Goal: Information Seeking & Learning: Check status

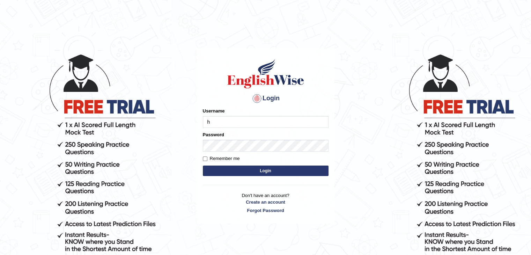
type input "Hitesh13_1"
click at [229, 172] on button "Login" at bounding box center [266, 171] width 126 height 10
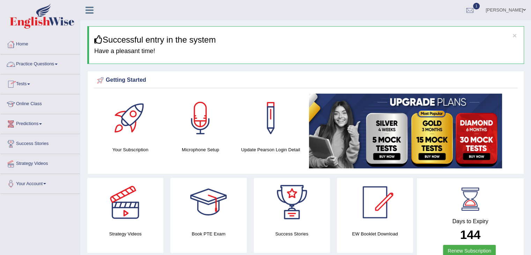
click at [31, 61] on link "Practice Questions" at bounding box center [40, 63] width 80 height 17
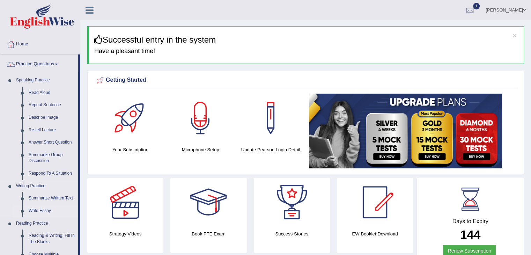
click at [26, 209] on link "Write Essay" at bounding box center [52, 211] width 53 height 13
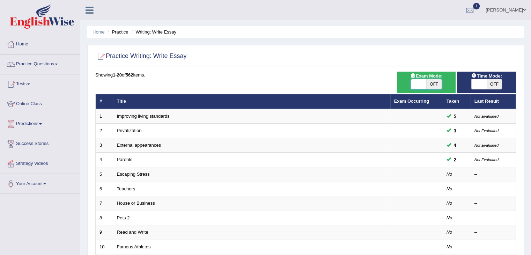
click at [419, 81] on span at bounding box center [418, 84] width 15 height 10
checkbox input "true"
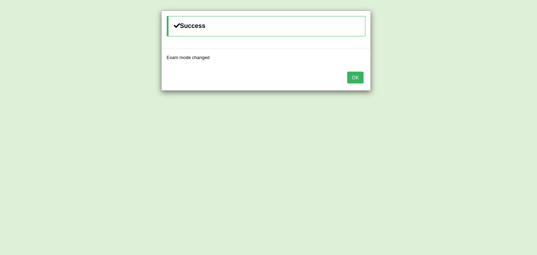
click at [352, 73] on button "OK" at bounding box center [355, 78] width 16 height 12
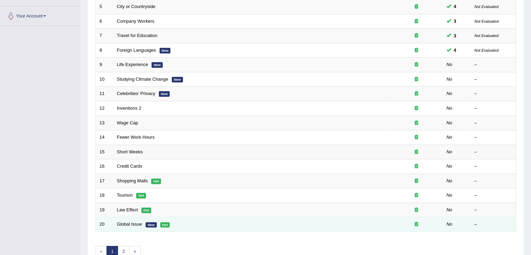
scroll to position [205, 0]
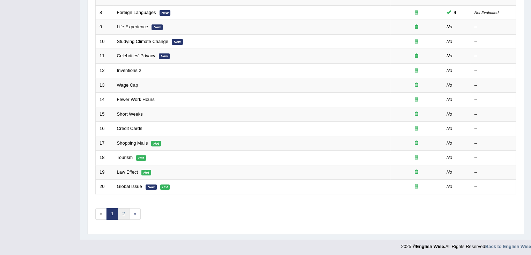
click at [122, 214] on link "2" at bounding box center [124, 214] width 12 height 12
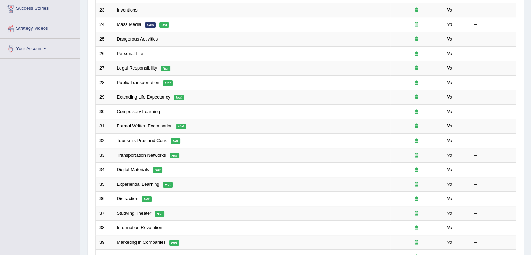
scroll to position [205, 0]
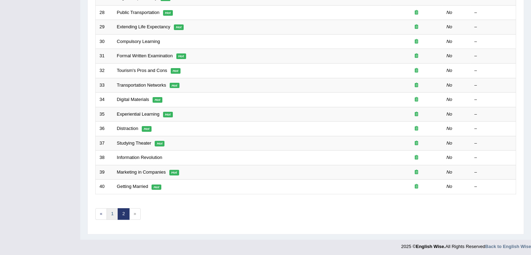
click at [109, 211] on link "1" at bounding box center [113, 214] width 12 height 12
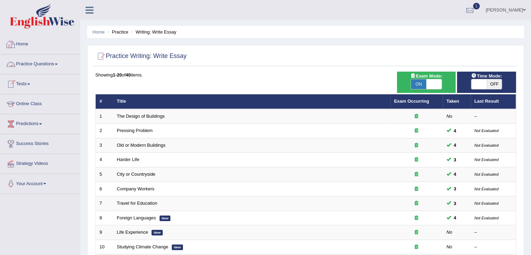
click at [20, 45] on link "Home" at bounding box center [40, 43] width 80 height 17
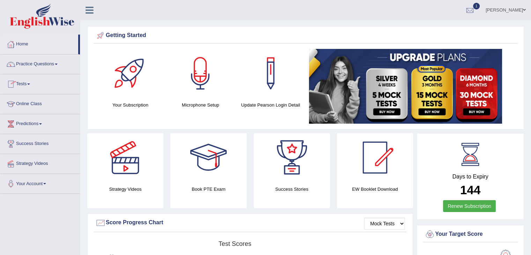
click at [21, 82] on link "Tests" at bounding box center [40, 82] width 80 height 17
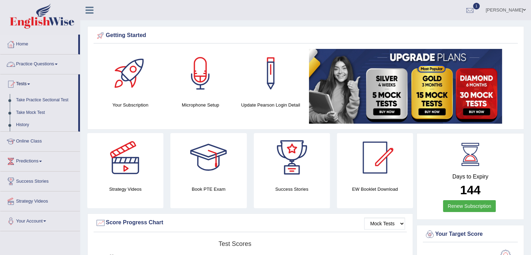
click at [32, 64] on link "Practice Questions" at bounding box center [40, 63] width 80 height 17
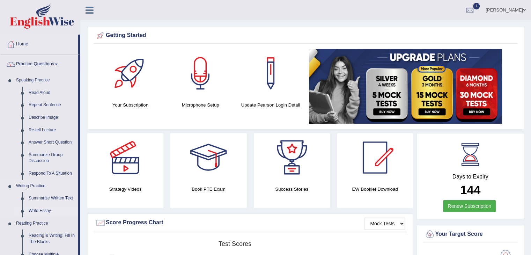
click at [27, 214] on link "Write Essay" at bounding box center [52, 211] width 53 height 13
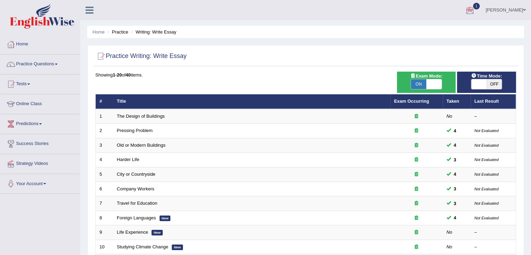
click at [475, 8] on div at bounding box center [470, 10] width 10 height 10
click at [442, 49] on strong "See All Alerts" at bounding box center [426, 50] width 31 height 6
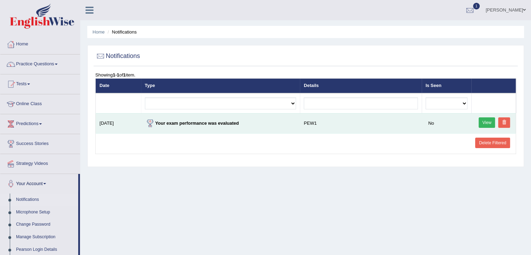
click at [482, 125] on link "View" at bounding box center [487, 122] width 17 height 10
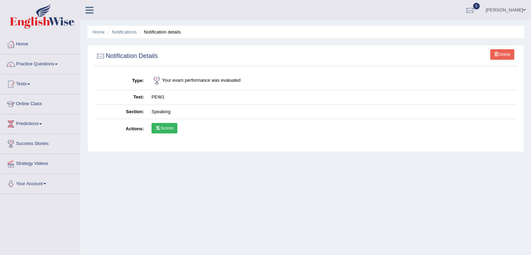
click at [172, 123] on link "Scores" at bounding box center [165, 128] width 26 height 10
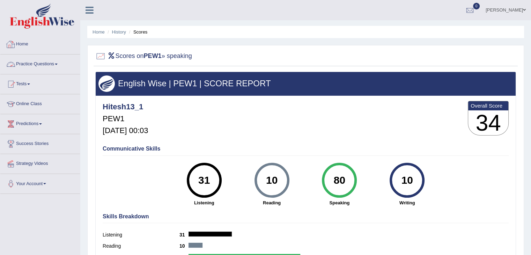
click at [45, 63] on link "Practice Questions" at bounding box center [40, 63] width 80 height 17
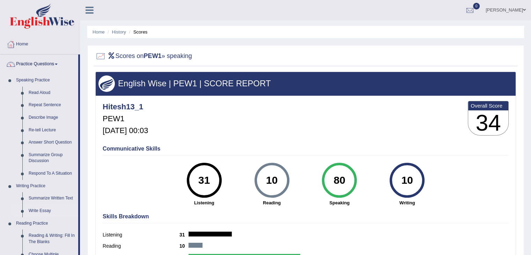
click at [31, 209] on link "Write Essay" at bounding box center [52, 211] width 53 height 13
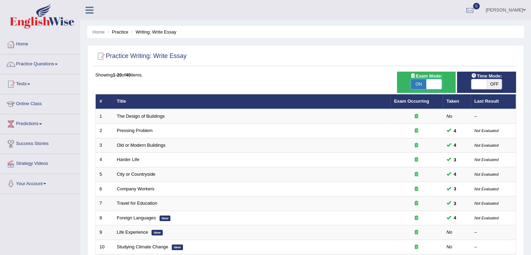
click at [437, 87] on span at bounding box center [434, 84] width 15 height 10
checkbox input "false"
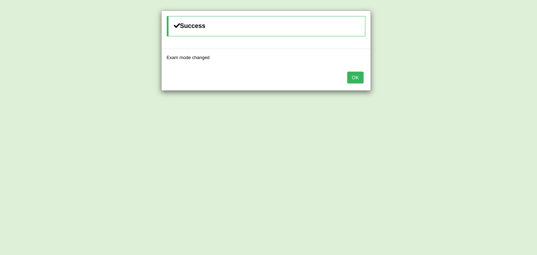
click at [357, 81] on button "OK" at bounding box center [355, 78] width 16 height 12
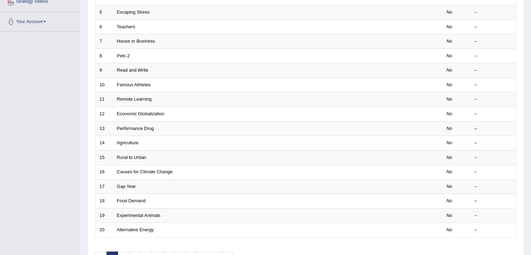
scroll to position [205, 0]
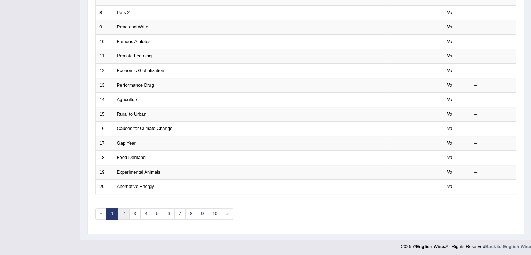
click at [124, 213] on link "2" at bounding box center [124, 214] width 12 height 12
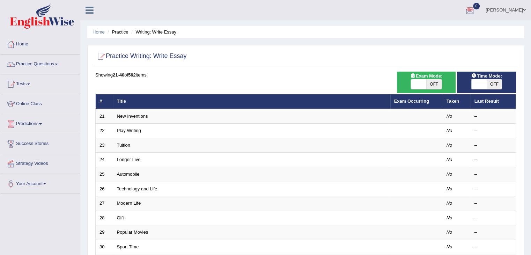
click at [475, 10] on div at bounding box center [470, 10] width 10 height 10
click at [442, 27] on strong "See All Alerts" at bounding box center [426, 30] width 31 height 6
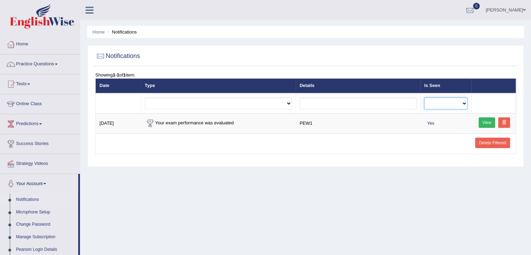
click at [464, 103] on select "No Yes" at bounding box center [445, 103] width 43 height 12
click at [379, 107] on input "text" at bounding box center [358, 103] width 117 height 12
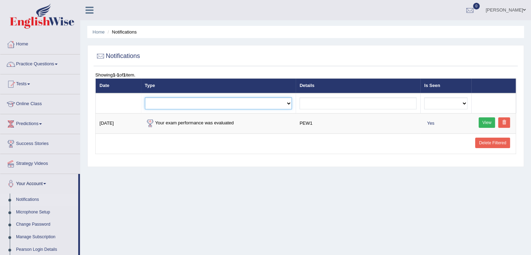
click at [275, 99] on select "Exam evaluated Question report replied Practice question report replied Test as…" at bounding box center [218, 103] width 147 height 12
